Goal: Task Accomplishment & Management: Complete application form

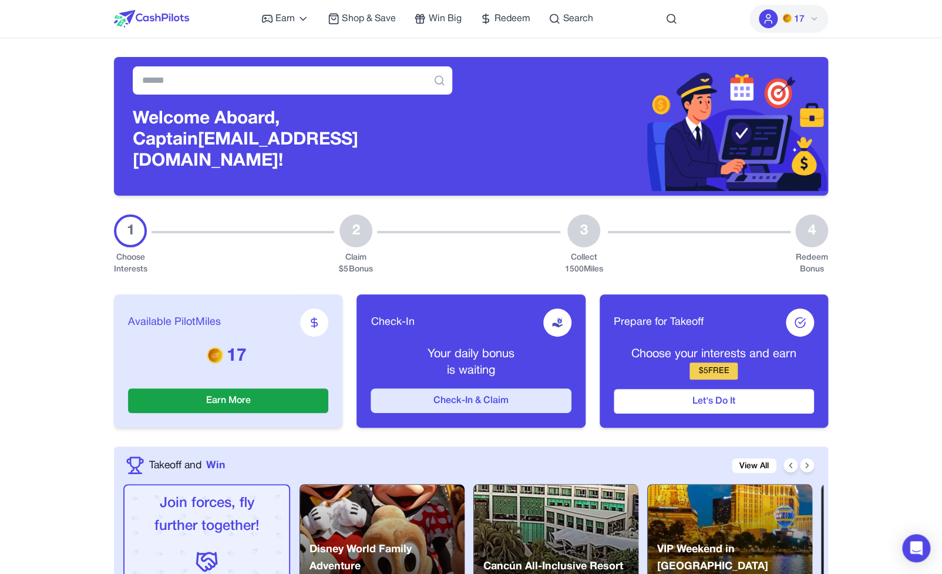
click at [507, 390] on button "Check-In & Claim" at bounding box center [471, 400] width 200 height 25
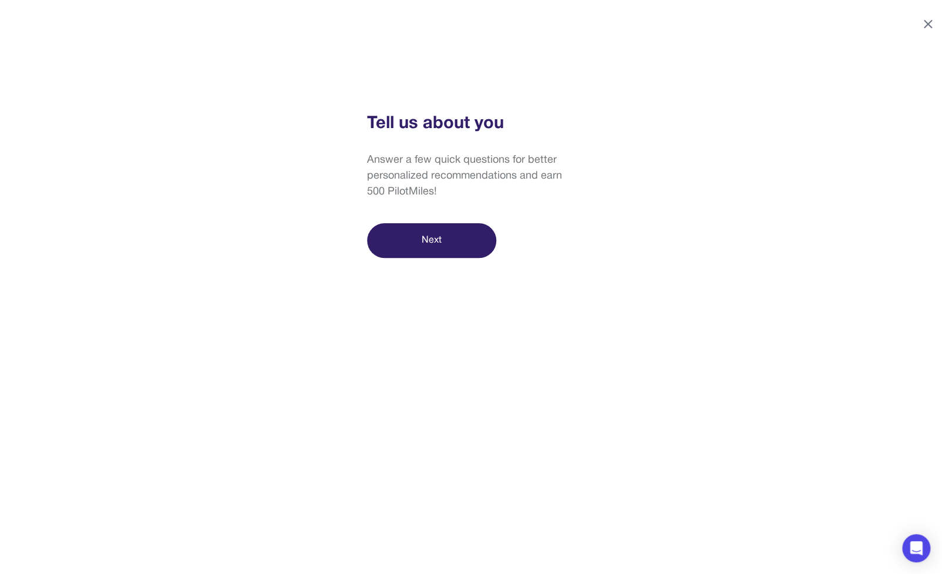
click at [929, 22] on icon at bounding box center [927, 24] width 7 height 7
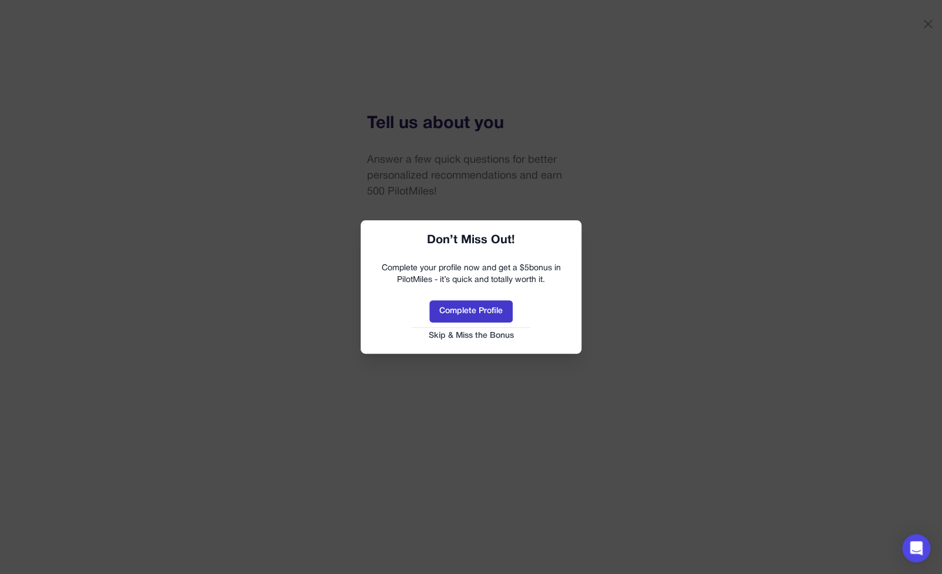
click at [485, 313] on button "Complete Profile" at bounding box center [470, 311] width 83 height 22
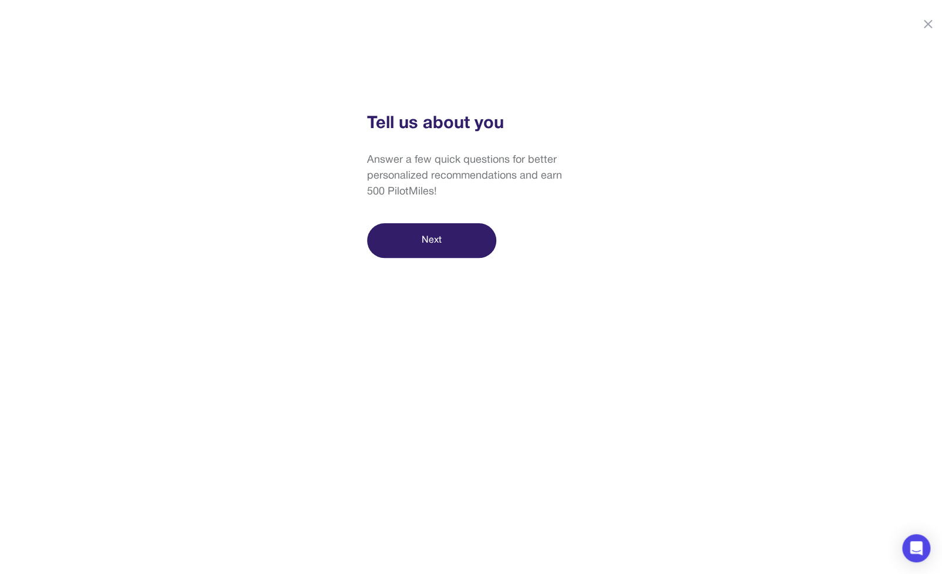
click at [466, 245] on button "Next" at bounding box center [431, 240] width 129 height 35
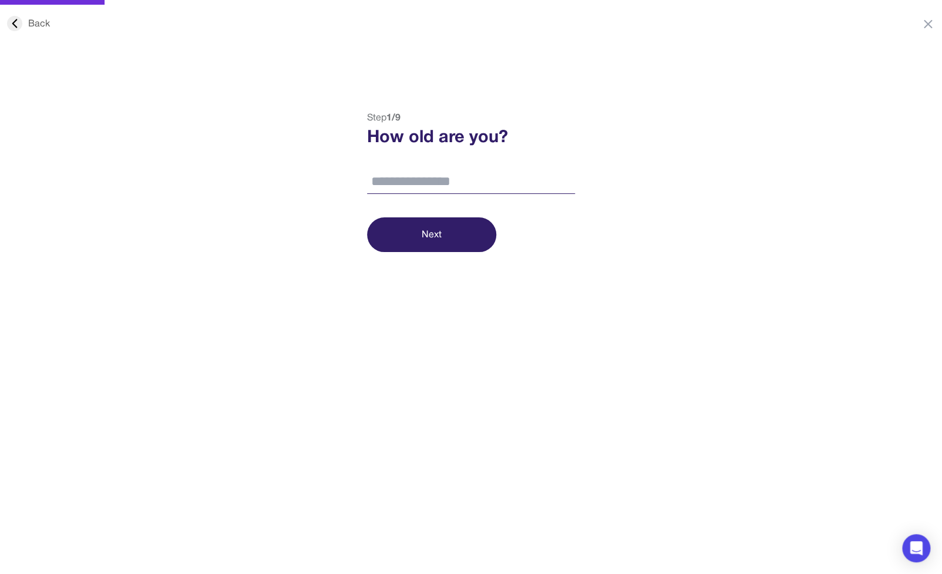
click at [22, 31] on icon at bounding box center [14, 23] width 15 height 15
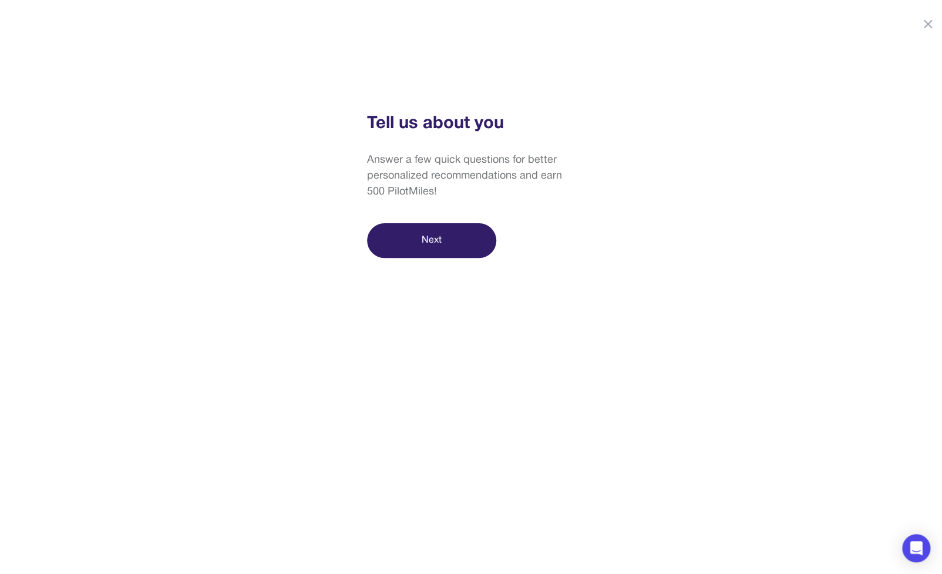
click at [398, 254] on button "Next" at bounding box center [431, 240] width 129 height 35
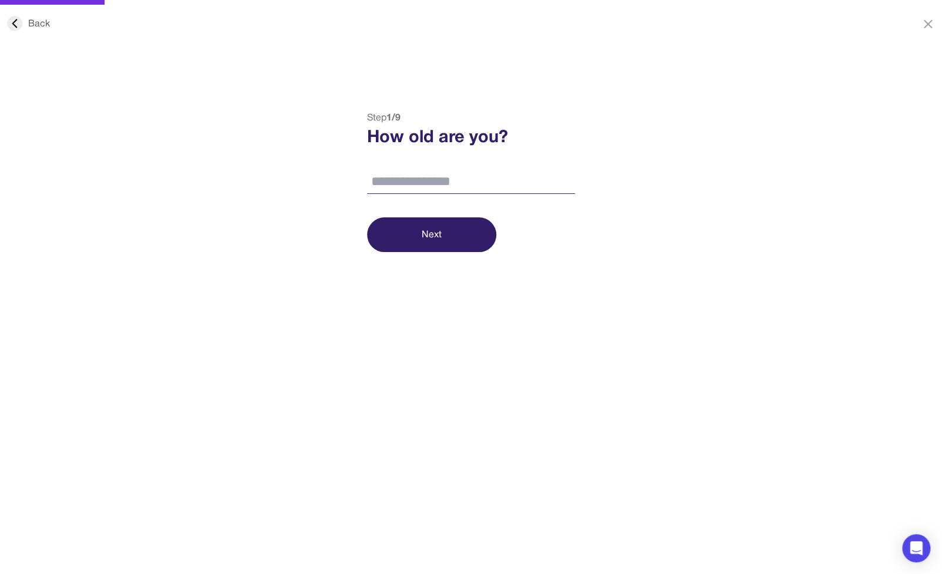
click at [431, 197] on div "Step 1 / 9 How old are you? Next" at bounding box center [470, 181] width 237 height 141
click at [441, 181] on input "number" at bounding box center [471, 182] width 208 height 25
type input "***"
click at [432, 236] on button "Next" at bounding box center [431, 234] width 129 height 35
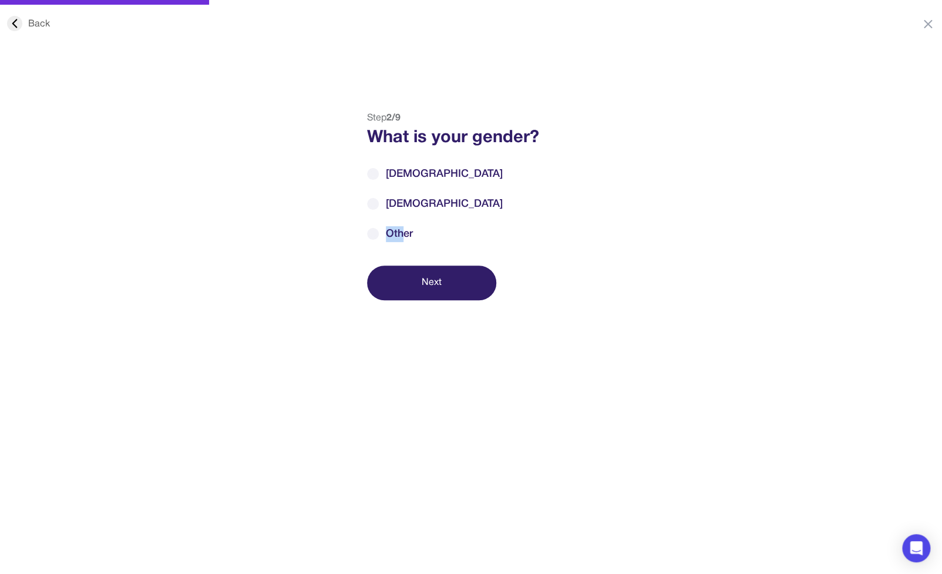
click at [405, 226] on div "Male Female Other" at bounding box center [471, 204] width 208 height 76
click at [411, 247] on div "Step 2 / 9 What is your gender? Male Female Other Next" at bounding box center [470, 205] width 237 height 189
click at [401, 230] on span "Other" at bounding box center [399, 234] width 27 height 16
click at [403, 206] on span "Female" at bounding box center [444, 204] width 117 height 16
click at [406, 238] on span "Other" at bounding box center [399, 234] width 27 height 16
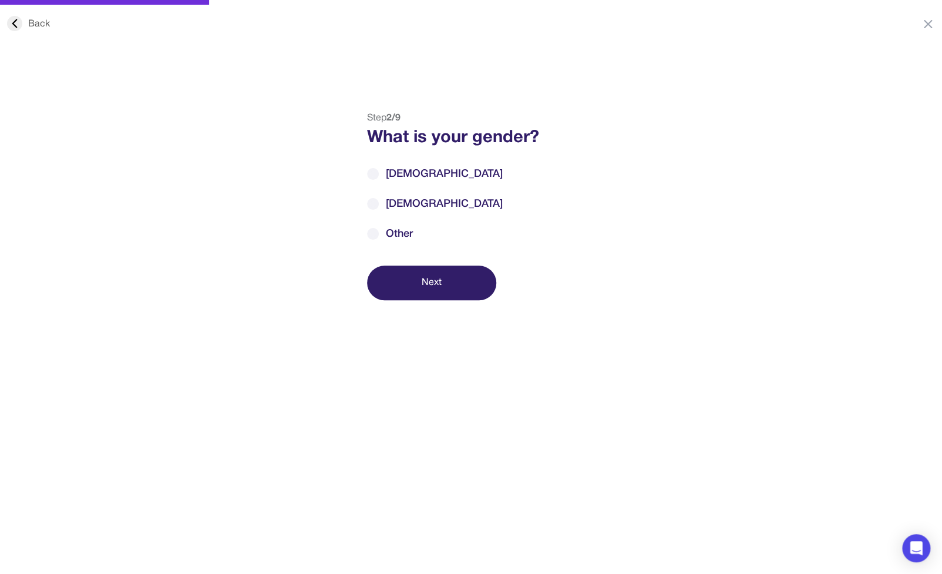
click at [416, 263] on div "Step 2 / 9 What is your gender? Male Female Other Next" at bounding box center [470, 205] width 237 height 189
click at [418, 277] on button "Next" at bounding box center [431, 282] width 129 height 35
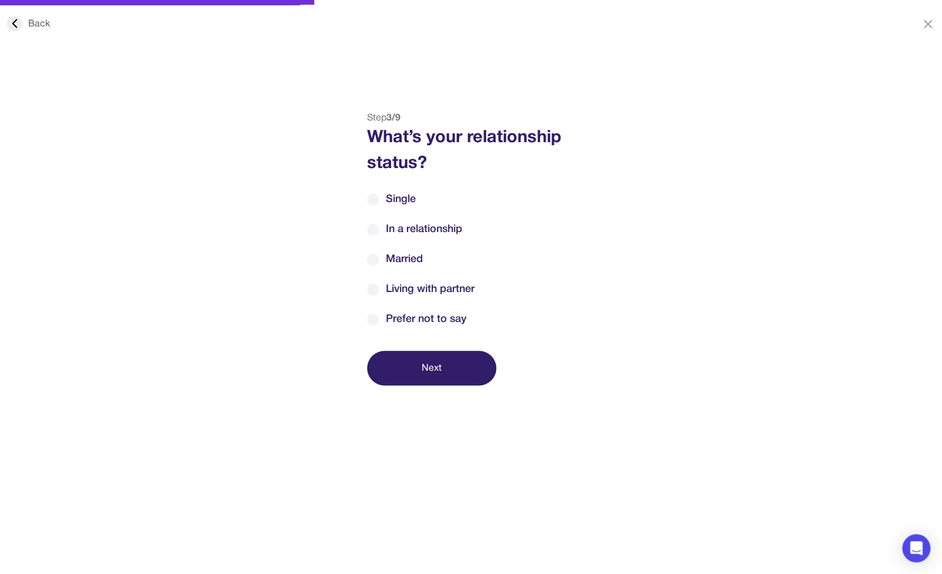
click at [424, 330] on div "Step 3 / 9 What’s your relationship status? Single In a relationship Married Li…" at bounding box center [470, 248] width 237 height 274
drag, startPoint x: 423, startPoint y: 320, endPoint x: 426, endPoint y: 328, distance: 8.9
click at [423, 320] on span "Prefer not to say" at bounding box center [426, 319] width 80 height 16
click at [438, 376] on button "Next" at bounding box center [431, 368] width 129 height 35
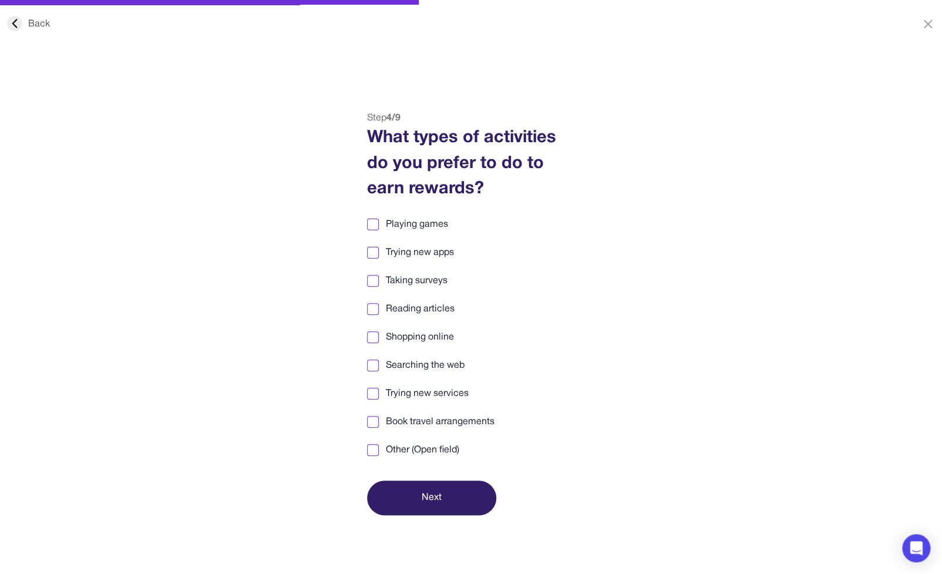
click at [410, 438] on div "Playing games Trying new apps Taking surveys Reading articles Shopping online S…" at bounding box center [471, 337] width 208 height 240
click at [409, 452] on span "Other (Open field)" at bounding box center [422, 450] width 73 height 14
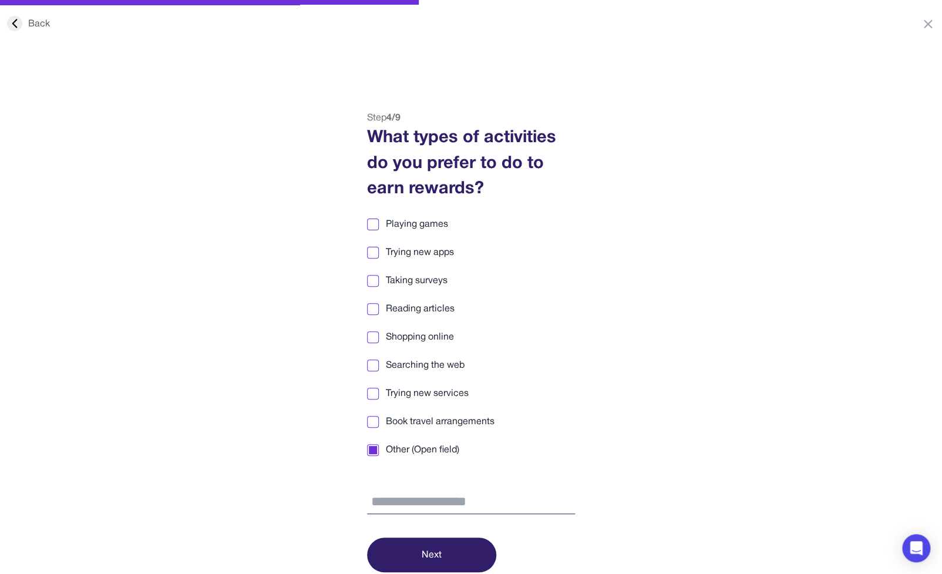
click at [425, 502] on input "text" at bounding box center [471, 502] width 208 height 25
click at [50, 26] on html "Back Step 4 / 9 What types of activities do you prefer to do to earn rewards? P…" at bounding box center [471, 342] width 942 height 685
click at [40, 24] on div "Back" at bounding box center [28, 24] width 43 height 14
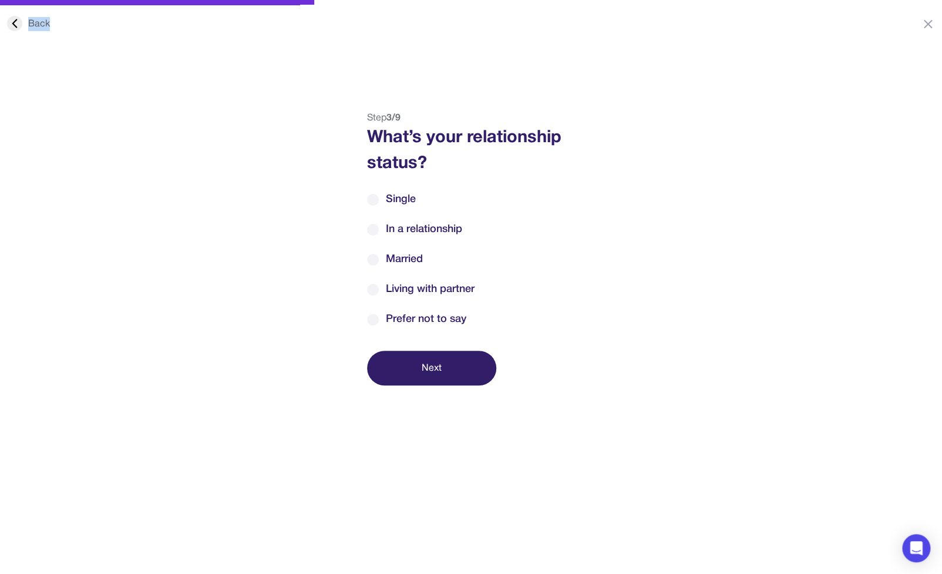
click at [40, 24] on div "Back" at bounding box center [28, 24] width 43 height 14
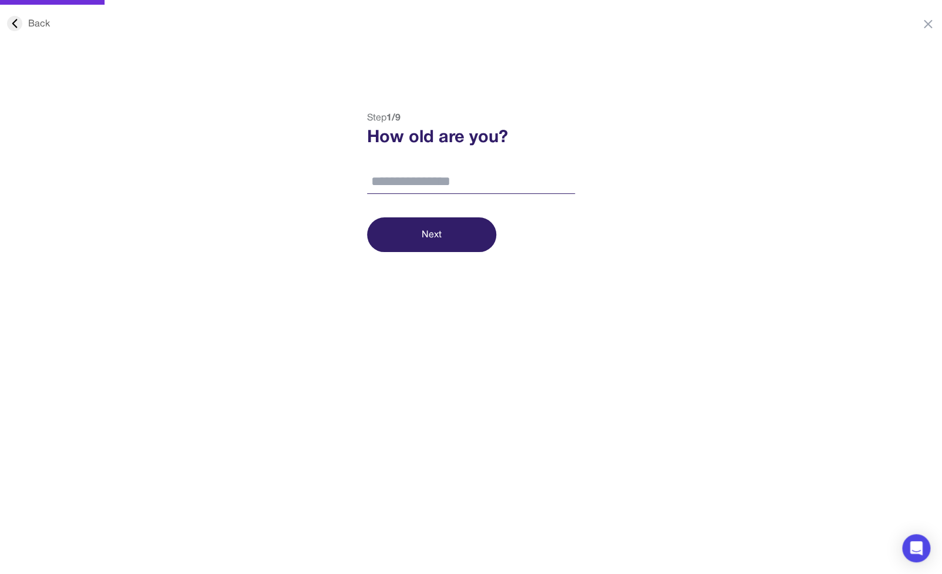
click at [41, 25] on div "Back" at bounding box center [28, 24] width 43 height 14
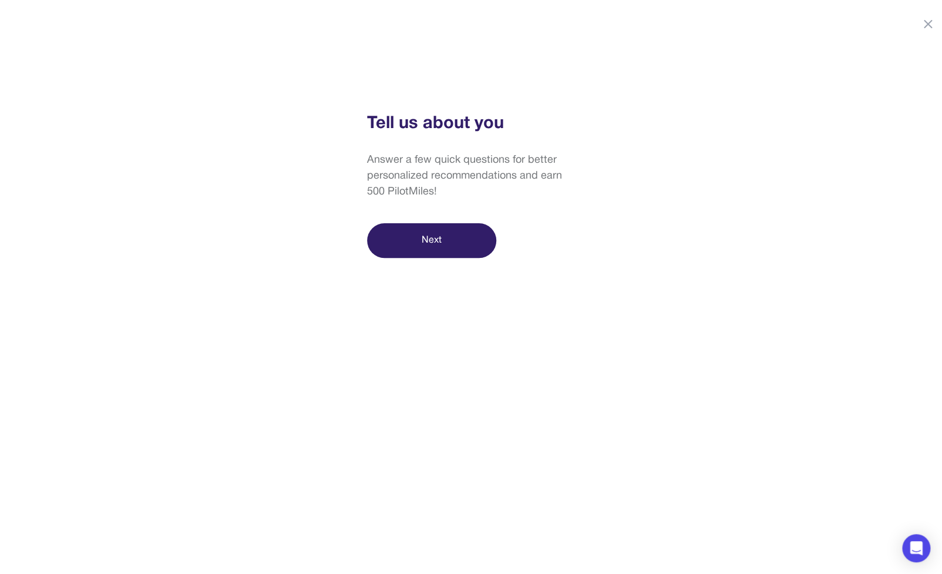
click at [499, 80] on html "Tell us about you Answer a few quick questions for better personalized recommen…" at bounding box center [471, 342] width 942 height 685
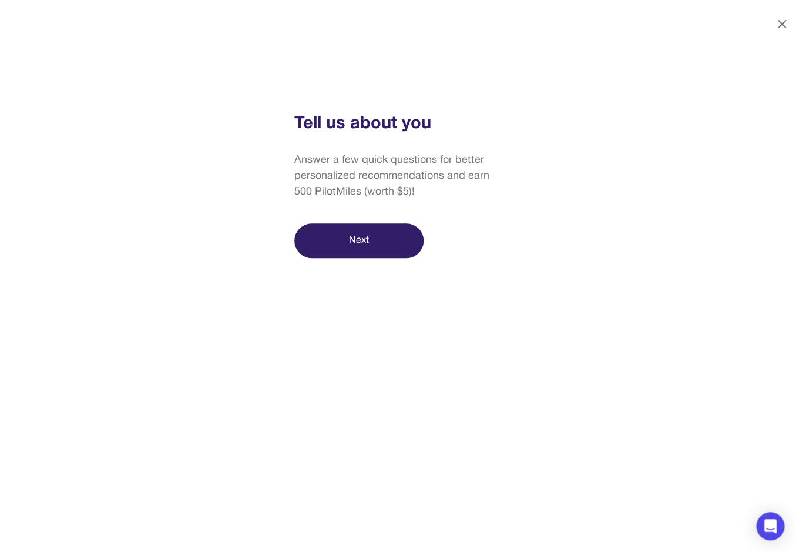
click at [781, 21] on icon at bounding box center [782, 24] width 14 height 14
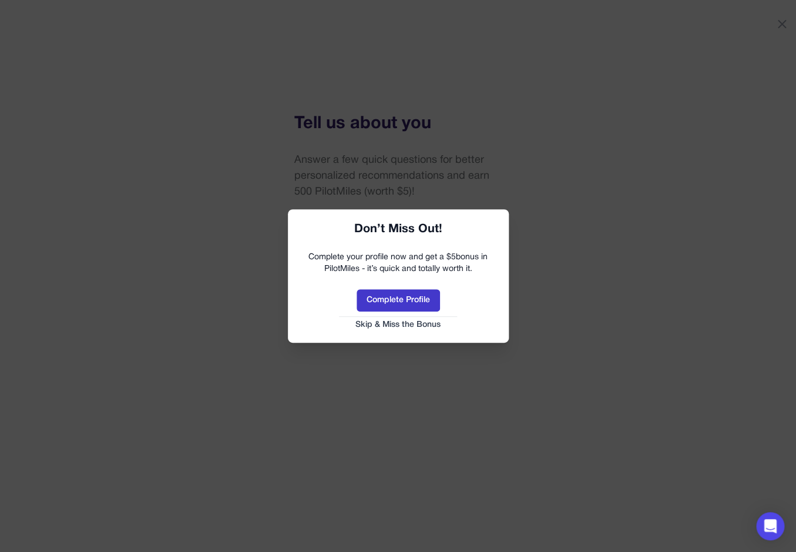
click at [416, 300] on button "Complete Profile" at bounding box center [398, 300] width 83 height 22
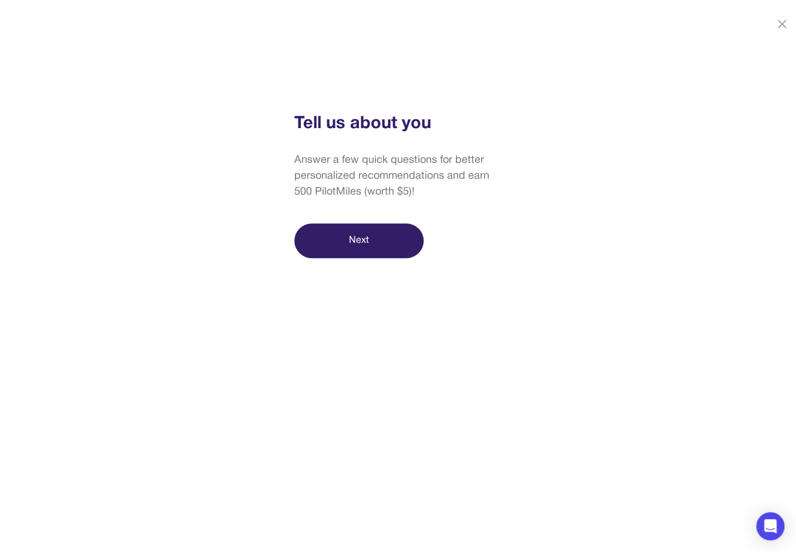
click at [388, 249] on button "Next" at bounding box center [358, 240] width 129 height 35
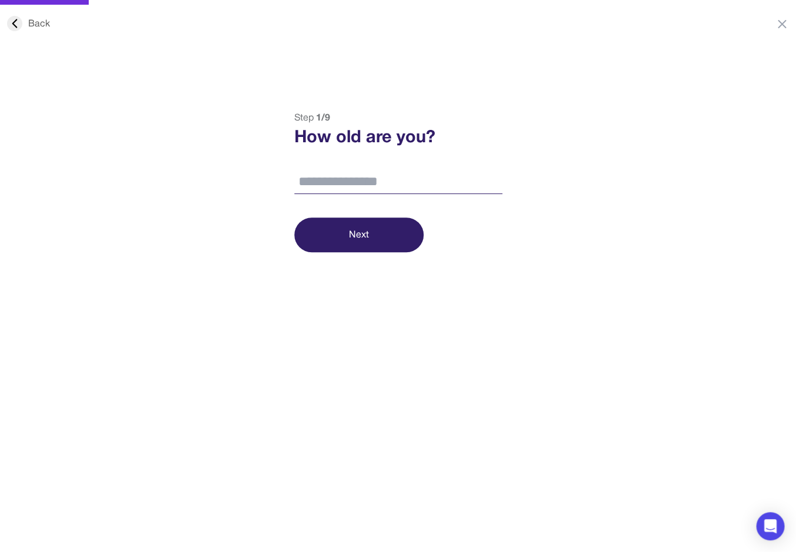
click at [396, 176] on input "number" at bounding box center [398, 182] width 208 height 25
click at [643, 139] on div "Back Step 1 / 9 How old are you? Next" at bounding box center [398, 181] width 796 height 141
click at [23, 16] on html "Back Step 1 / 9 How old are you? Next" at bounding box center [398, 331] width 796 height 663
click at [23, 17] on div "Back" at bounding box center [28, 24] width 43 height 14
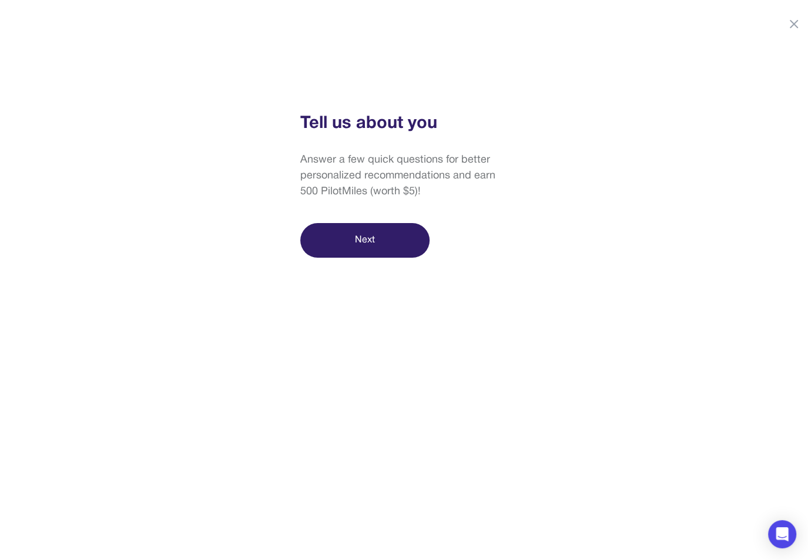
click at [371, 228] on button "Next" at bounding box center [364, 240] width 129 height 35
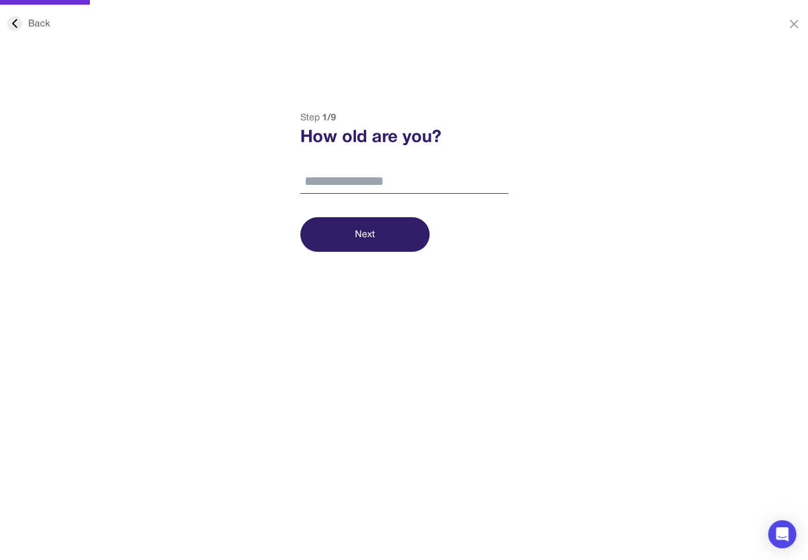
click at [392, 189] on input "number" at bounding box center [404, 182] width 208 height 25
click at [425, 186] on input "number" at bounding box center [404, 182] width 208 height 25
click at [401, 226] on button "Next" at bounding box center [364, 234] width 129 height 35
click at [405, 227] on button "Next" at bounding box center [364, 234] width 129 height 35
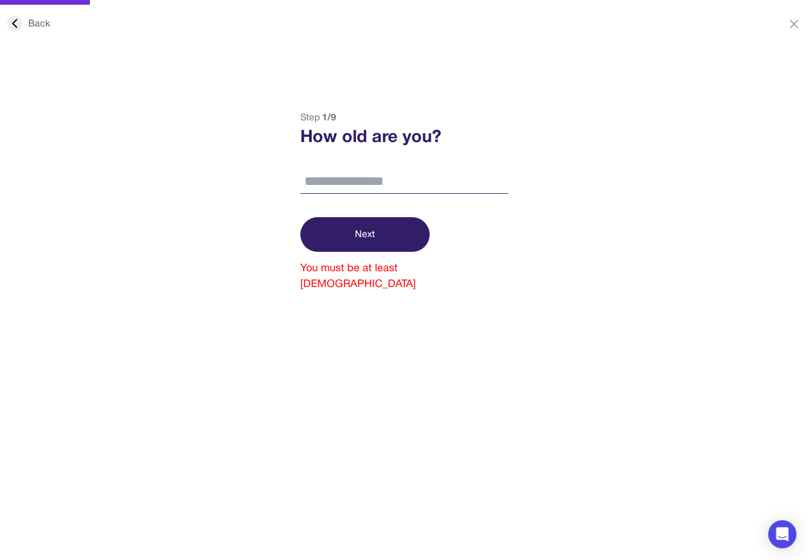
click at [405, 227] on button "Next" at bounding box center [364, 234] width 129 height 35
click at [423, 184] on input "number" at bounding box center [404, 182] width 208 height 25
click at [357, 170] on input "number" at bounding box center [404, 182] width 208 height 25
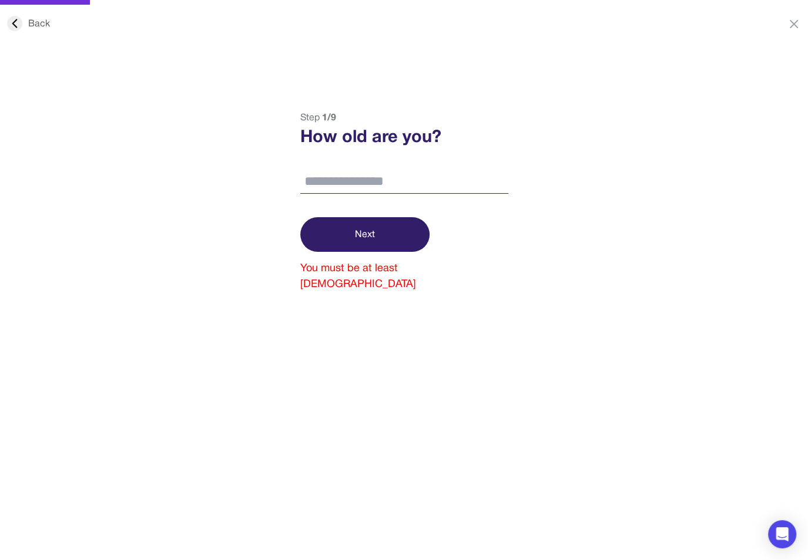
click at [356, 171] on input "number" at bounding box center [404, 182] width 208 height 25
click at [354, 174] on input "number" at bounding box center [404, 182] width 208 height 25
click at [355, 236] on button "Next" at bounding box center [364, 234] width 129 height 35
click at [345, 182] on input "number" at bounding box center [404, 182] width 208 height 25
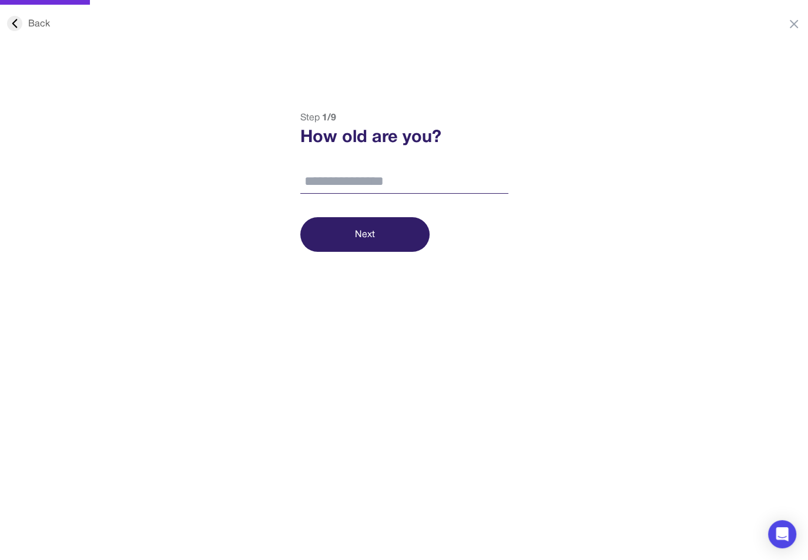
type input "*"
click at [351, 227] on button "Next" at bounding box center [364, 234] width 129 height 35
click at [672, 238] on div "Back Step 1 / 9 How old are you? * Next You must be at least 18 years old" at bounding box center [404, 201] width 808 height 181
click at [13, 25] on icon at bounding box center [14, 23] width 15 height 15
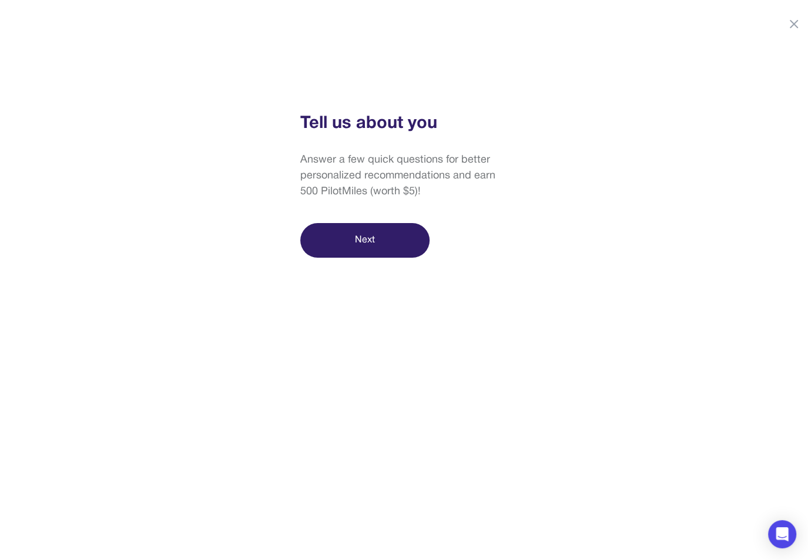
click at [408, 244] on button "Next" at bounding box center [364, 240] width 129 height 35
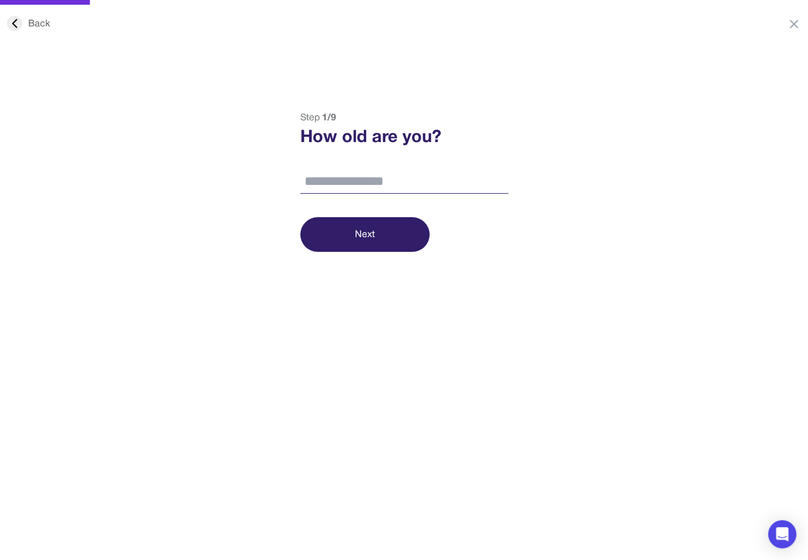
click at [347, 230] on button "Next" at bounding box center [364, 234] width 129 height 35
click at [26, 20] on div "Back" at bounding box center [28, 24] width 43 height 14
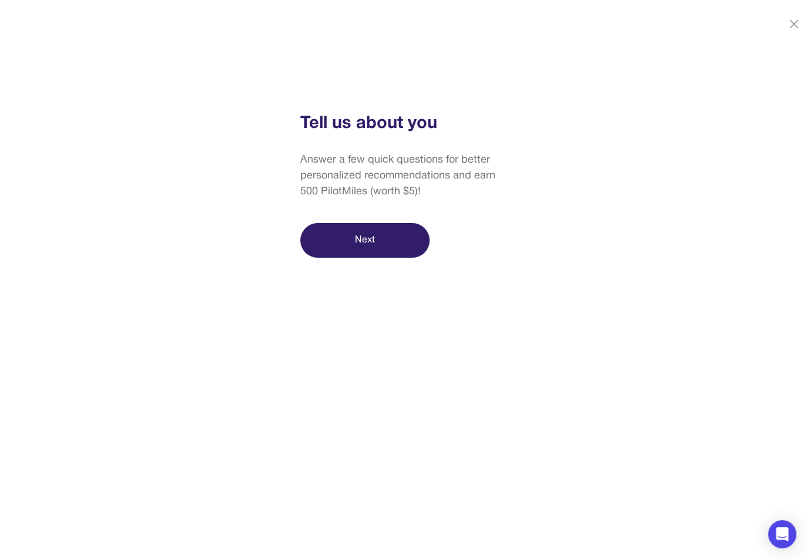
click at [405, 243] on button "Next" at bounding box center [364, 240] width 129 height 35
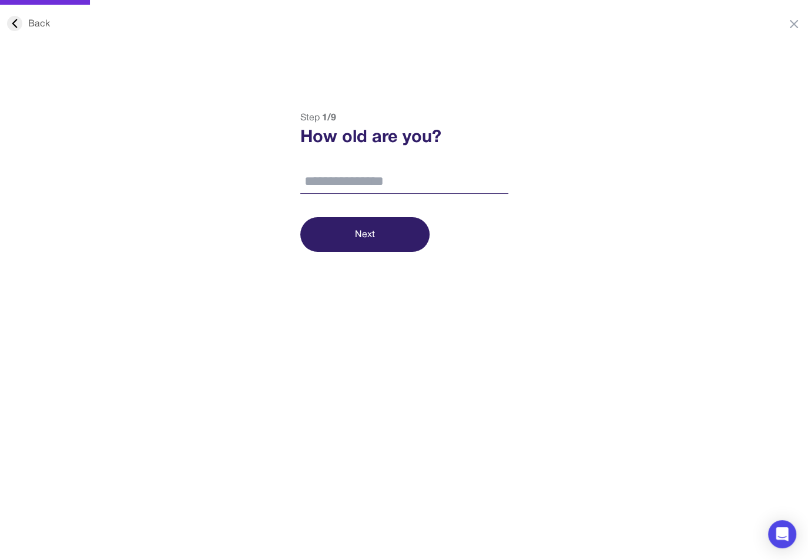
click at [21, 22] on icon at bounding box center [14, 23] width 15 height 15
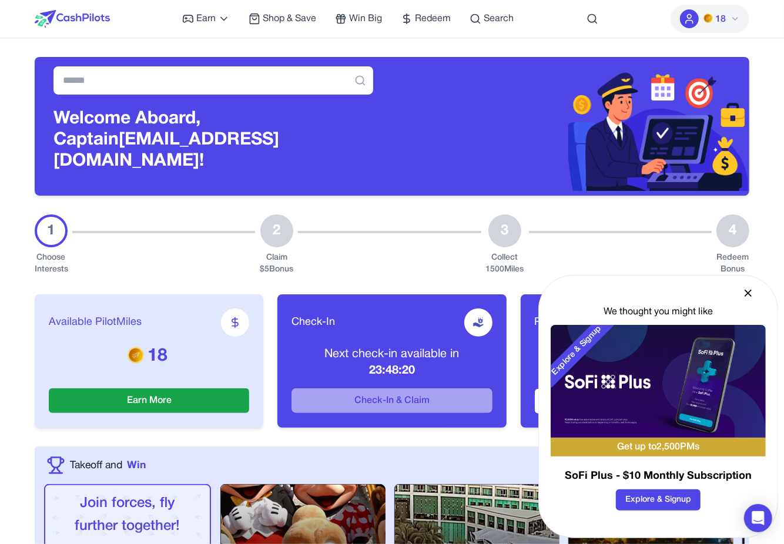
click at [713, 22] on span "18" at bounding box center [714, 19] width 22 height 14
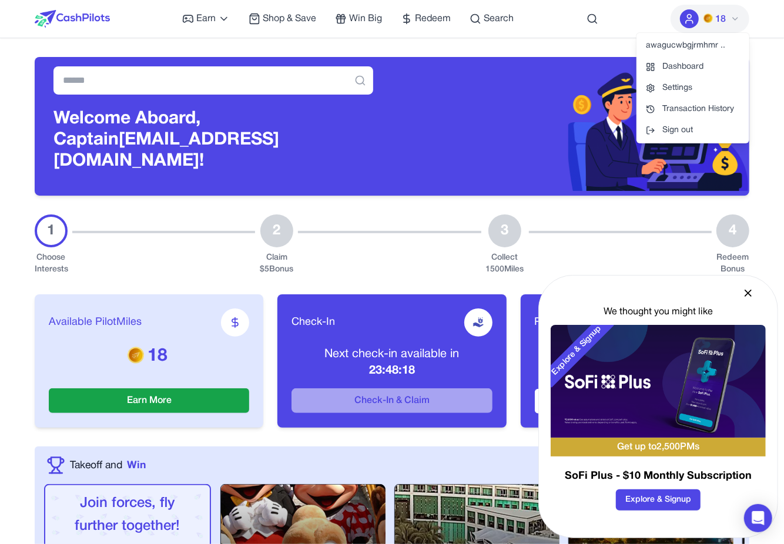
click at [324, 39] on div "Welcome Aboard, Captain awagucwbgjrmhmrtdc@fxavaj.com!" at bounding box center [392, 116] width 714 height 157
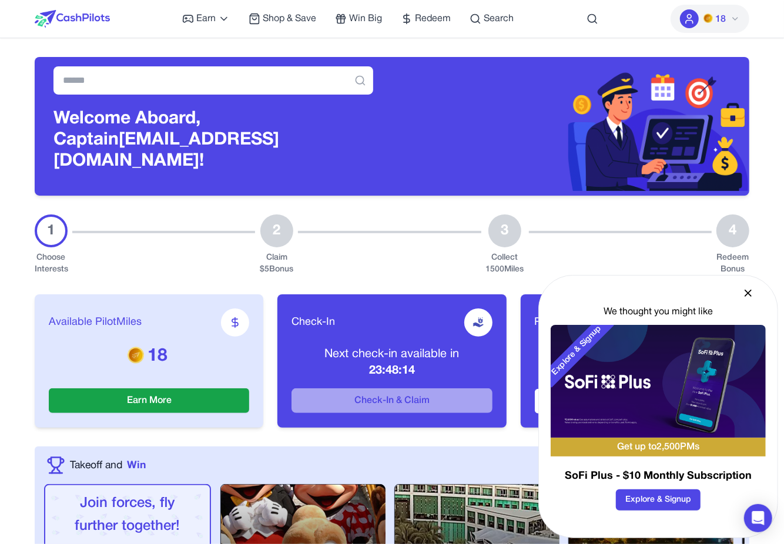
click at [96, 23] on img at bounding box center [72, 19] width 75 height 18
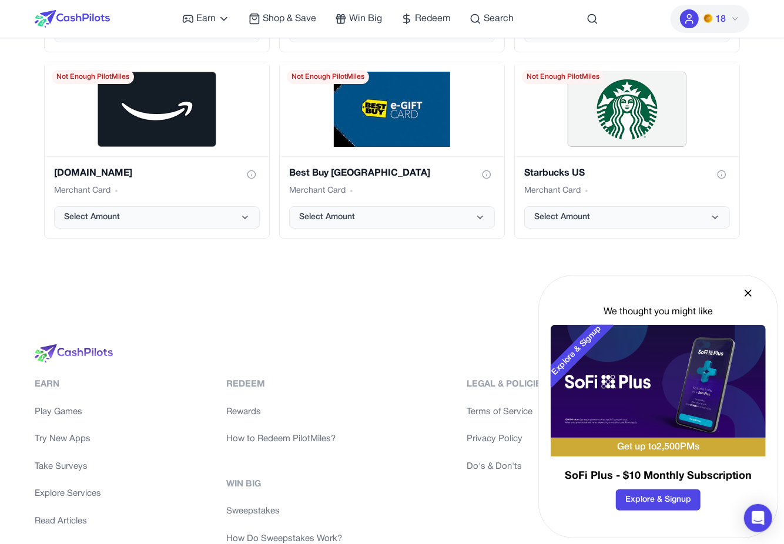
scroll to position [2402, 0]
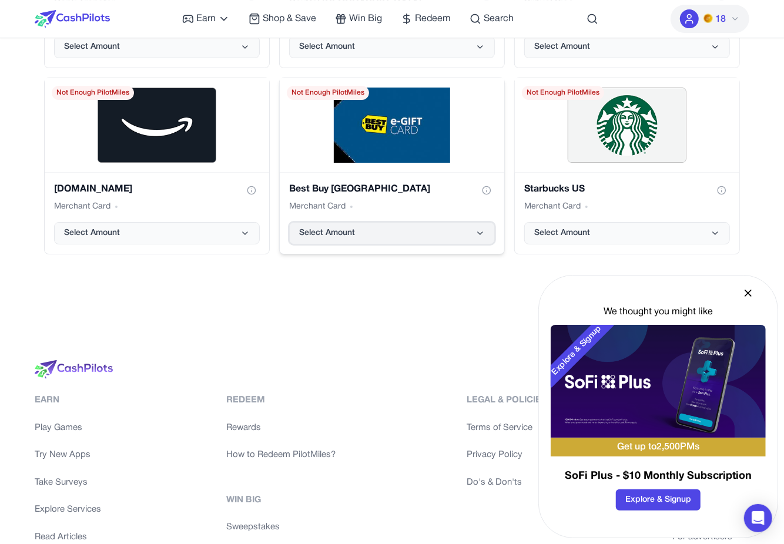
click at [456, 222] on button "Select Amount" at bounding box center [392, 233] width 206 height 22
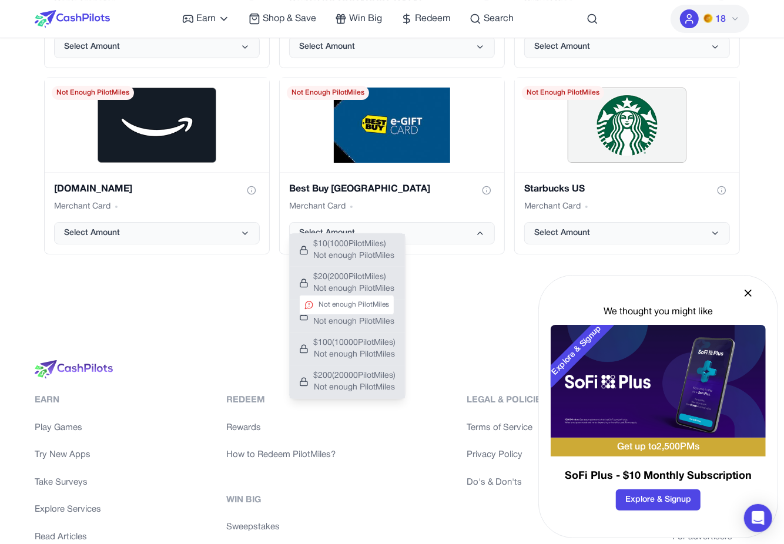
click at [345, 287] on span "Not enough PilotMiles" at bounding box center [353, 289] width 81 height 12
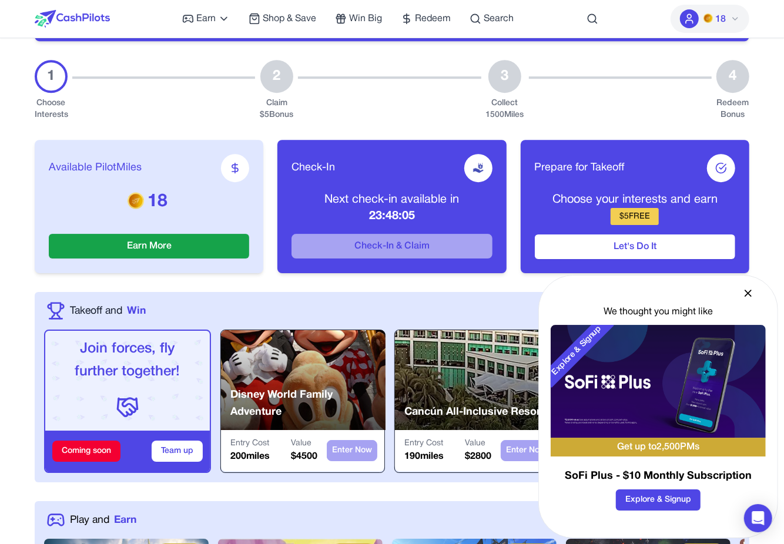
scroll to position [0, 0]
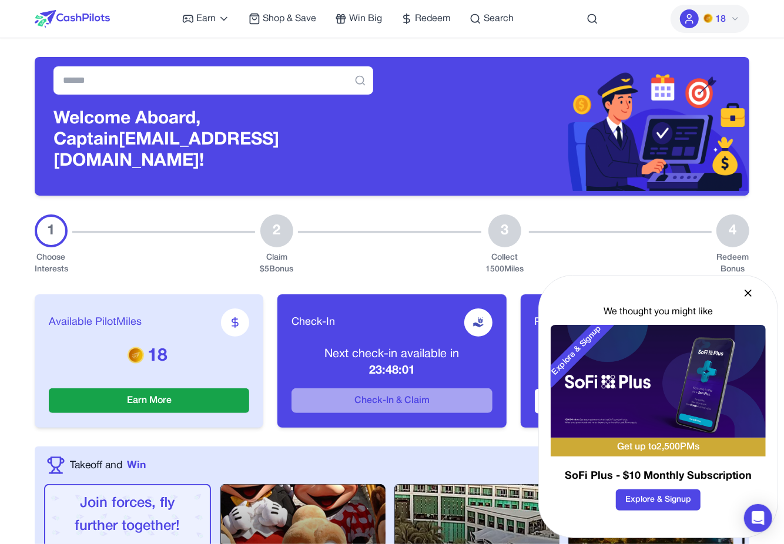
click at [362, 46] on div "Welcome Aboard, Captain awagucwbgjrmhmrtdc@fxavaj.com!" at bounding box center [392, 116] width 714 height 157
